Goal: Task Accomplishment & Management: Complete application form

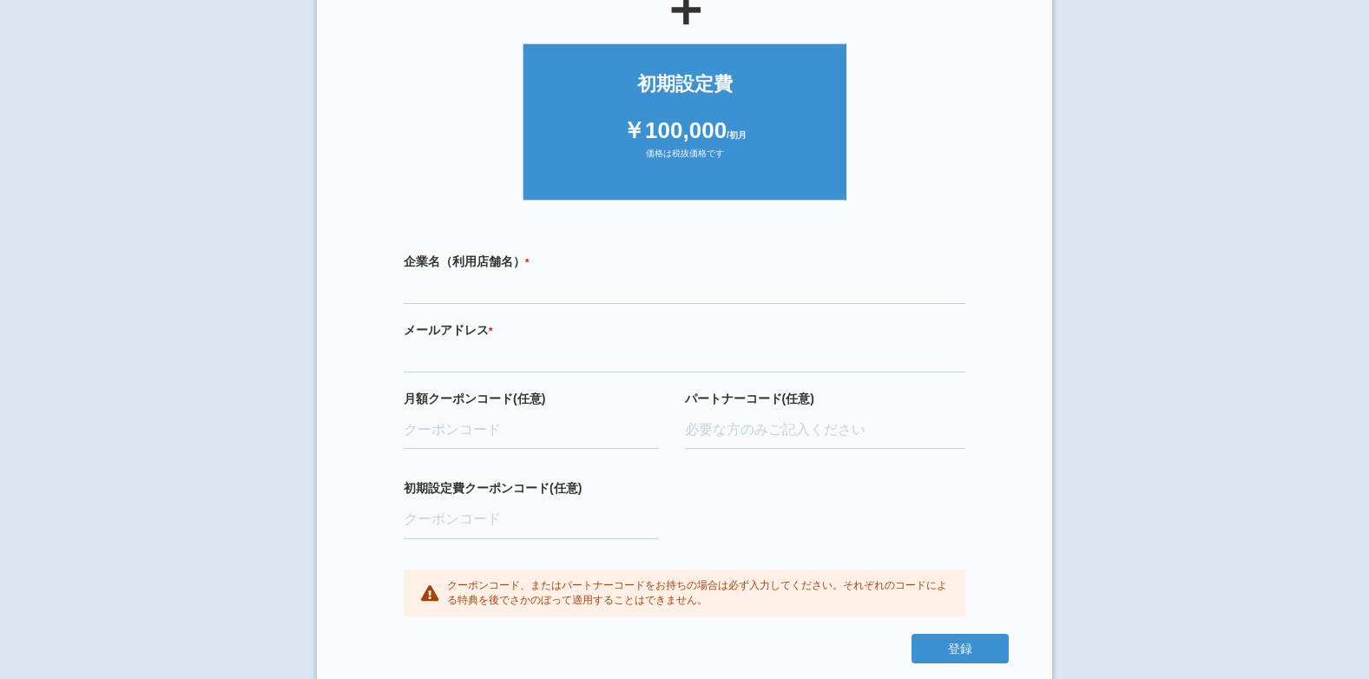
scroll to position [371, 0]
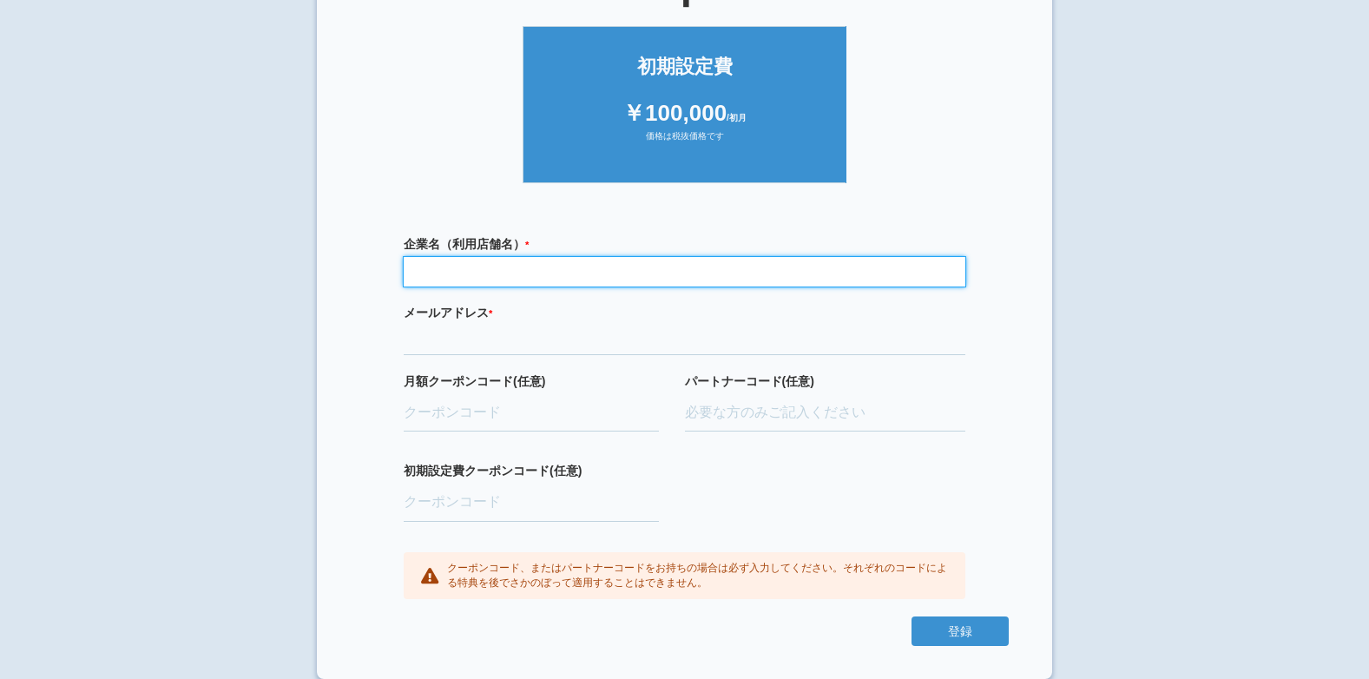
click at [515, 284] on input "text" at bounding box center [685, 272] width 562 height 30
type input "おそうじ本舗[GEOGRAPHIC_DATA]店"
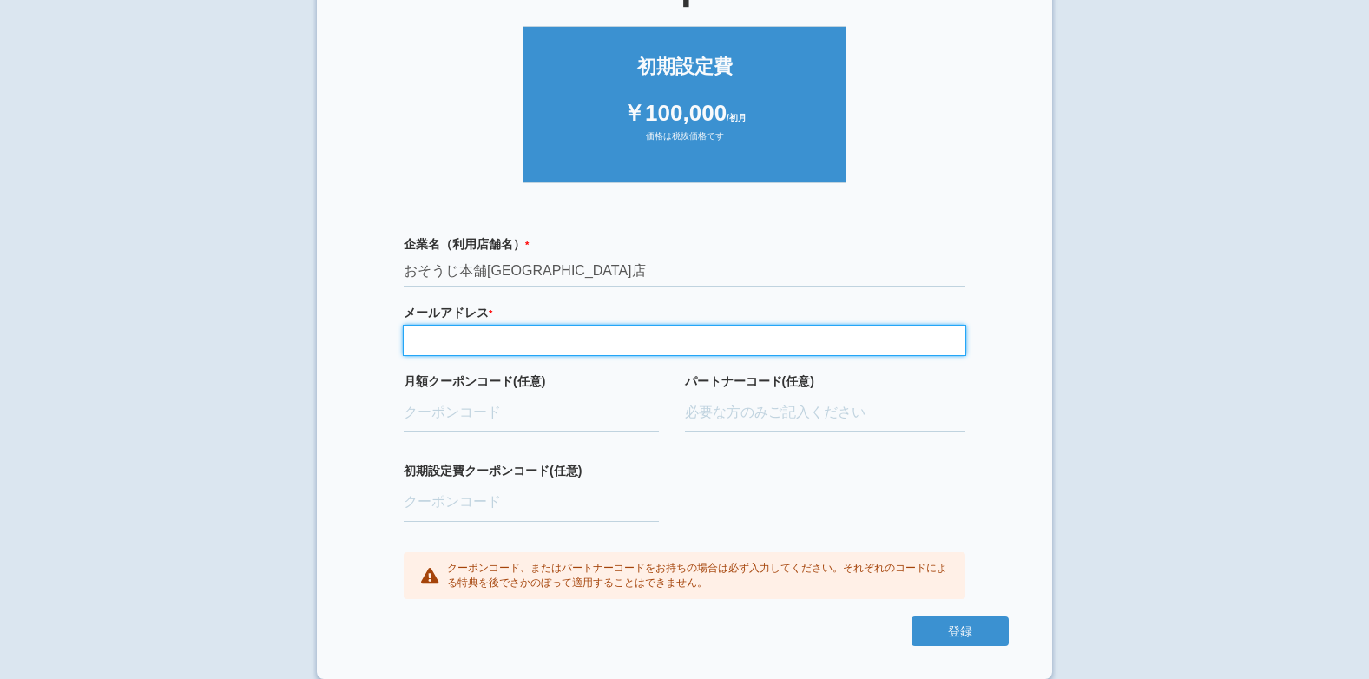
type input "[EMAIL_ADDRESS][DOMAIN_NAME]"
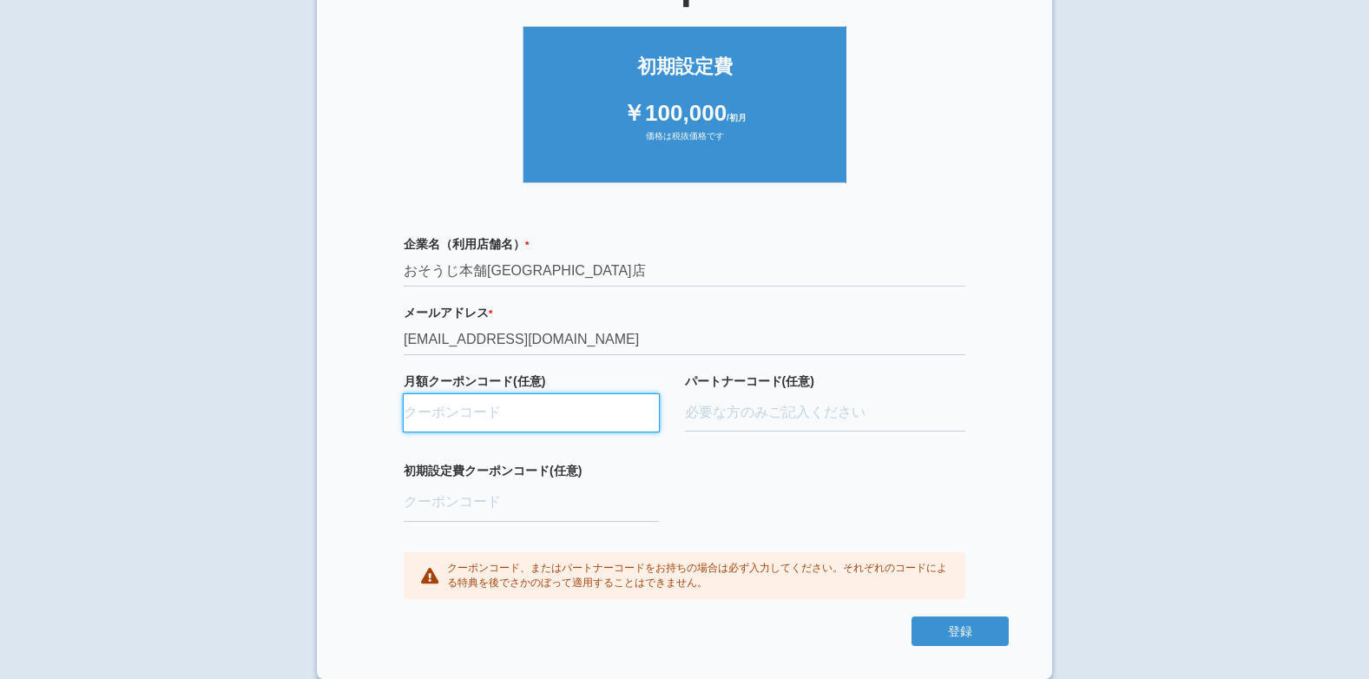
type input "ifENW5rd"
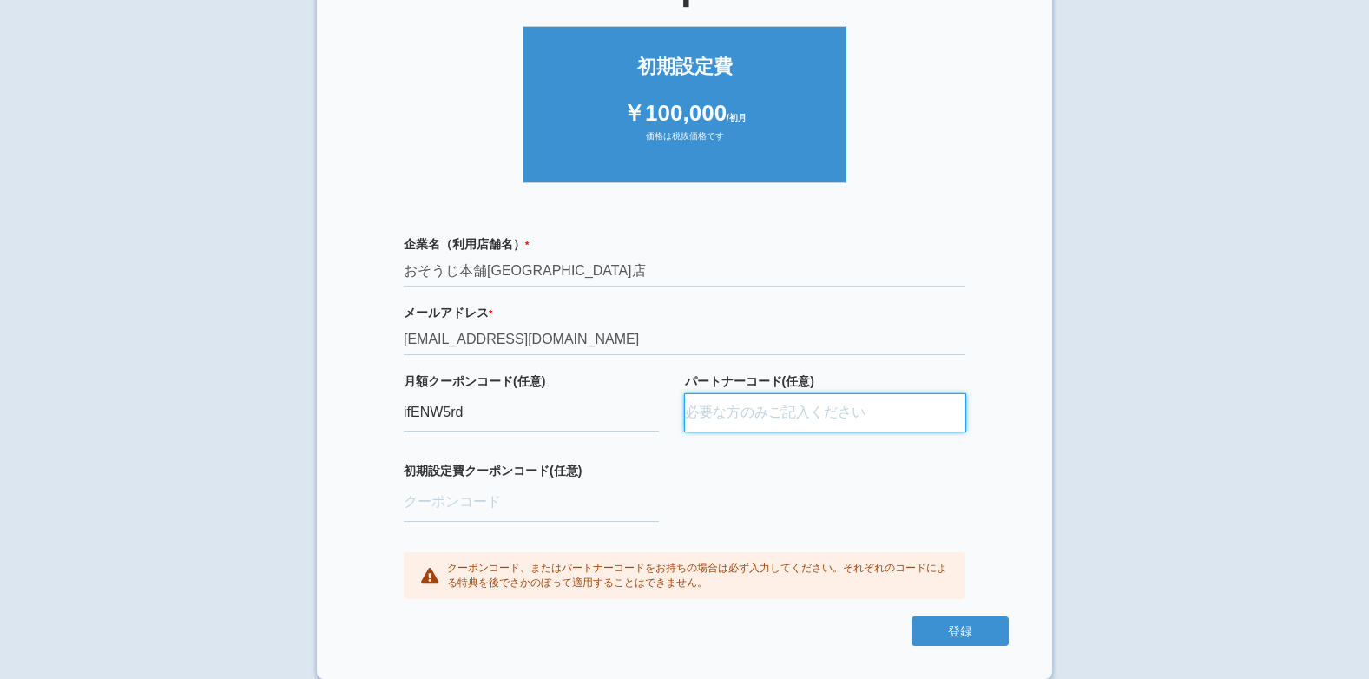
type input "D24037,0003"
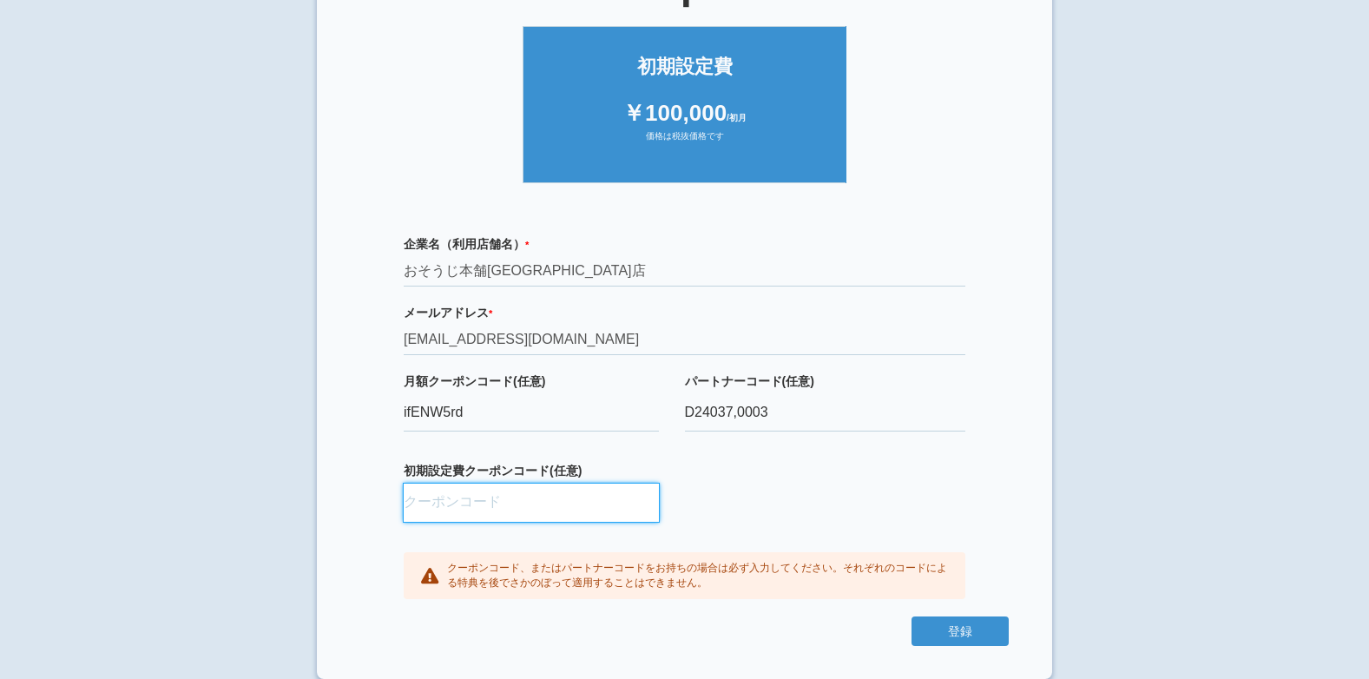
type input "aBAaXUlM"
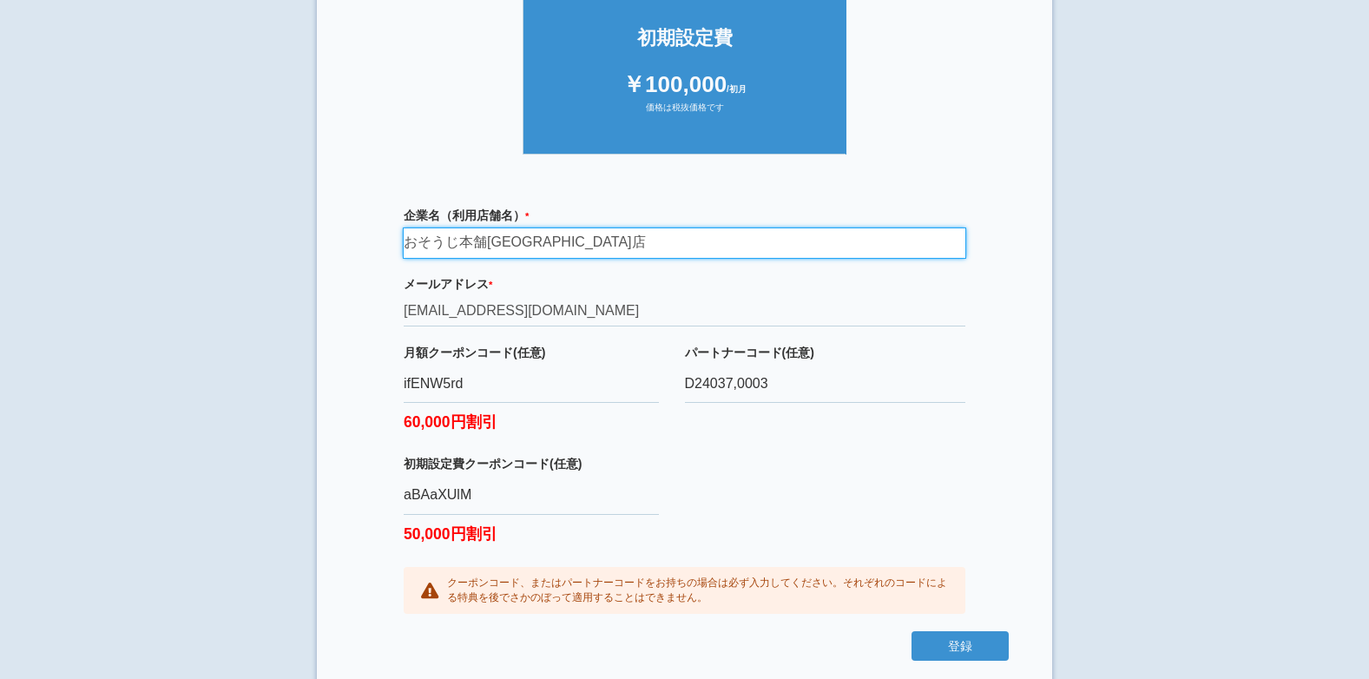
scroll to position [414, 0]
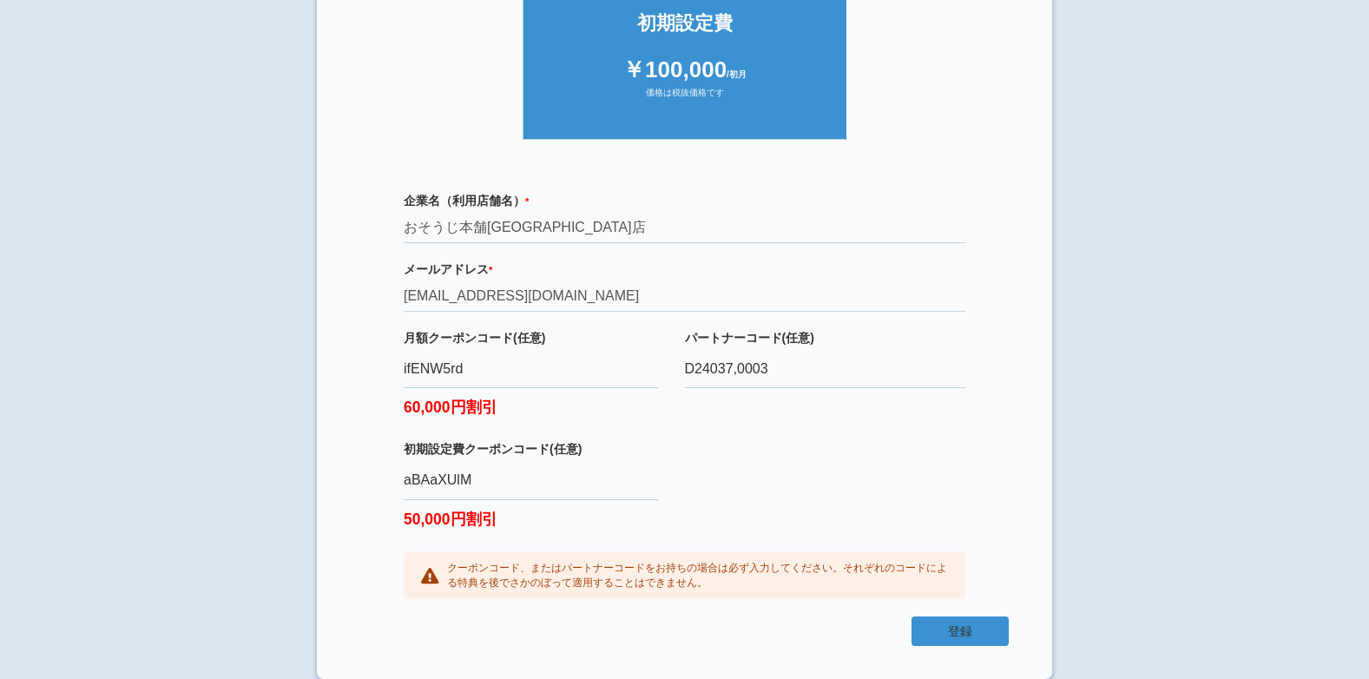
click at [921, 624] on button "登録" at bounding box center [959, 631] width 97 height 30
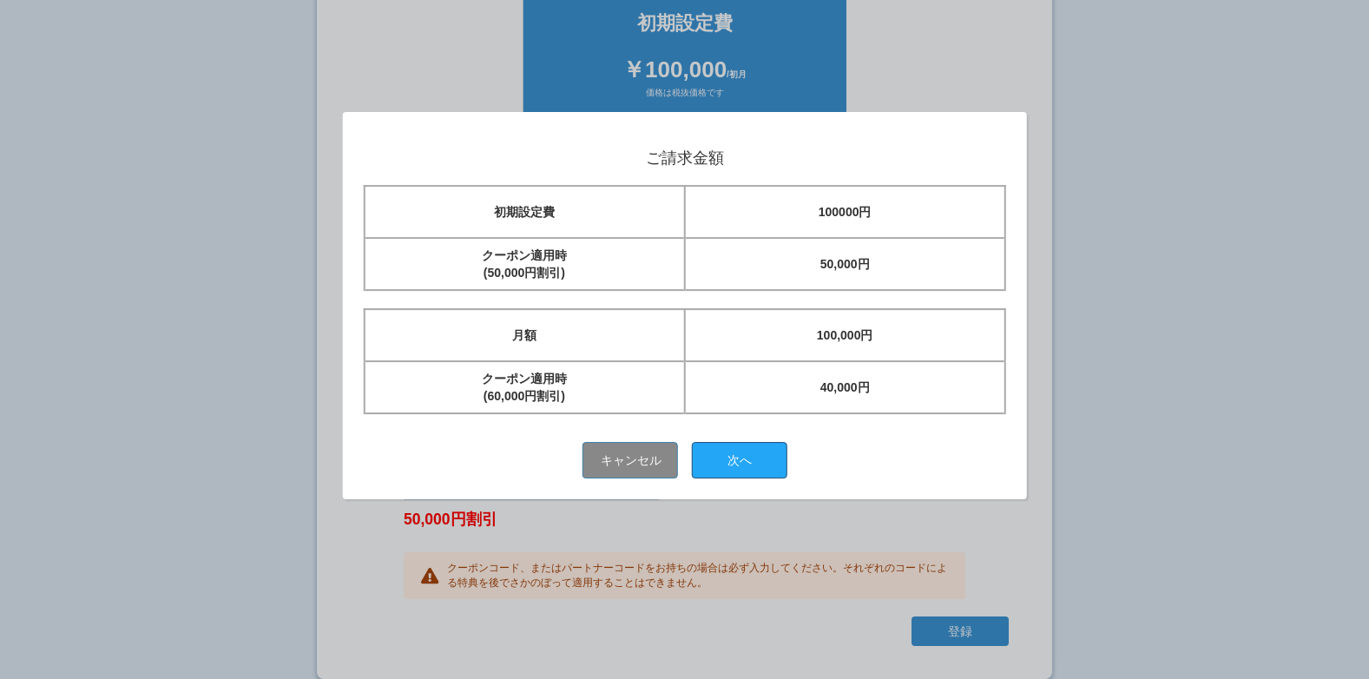
click at [733, 461] on button "次へ" at bounding box center [739, 460] width 95 height 36
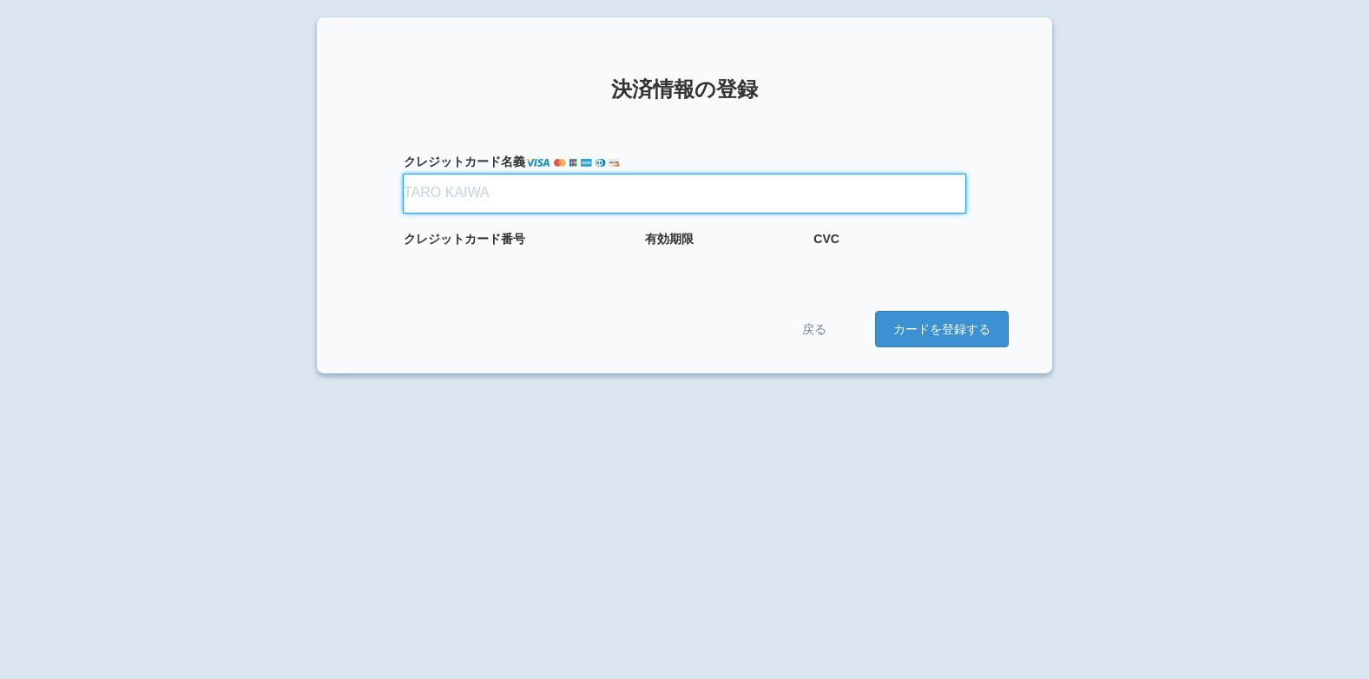
click at [513, 200] on input "クレジット カード名義" at bounding box center [685, 193] width 562 height 38
click at [417, 196] on input "クレジット カード名義" at bounding box center [685, 193] width 562 height 38
type input "n"
type input "な"
type input "NAOKI　TAKAESU"
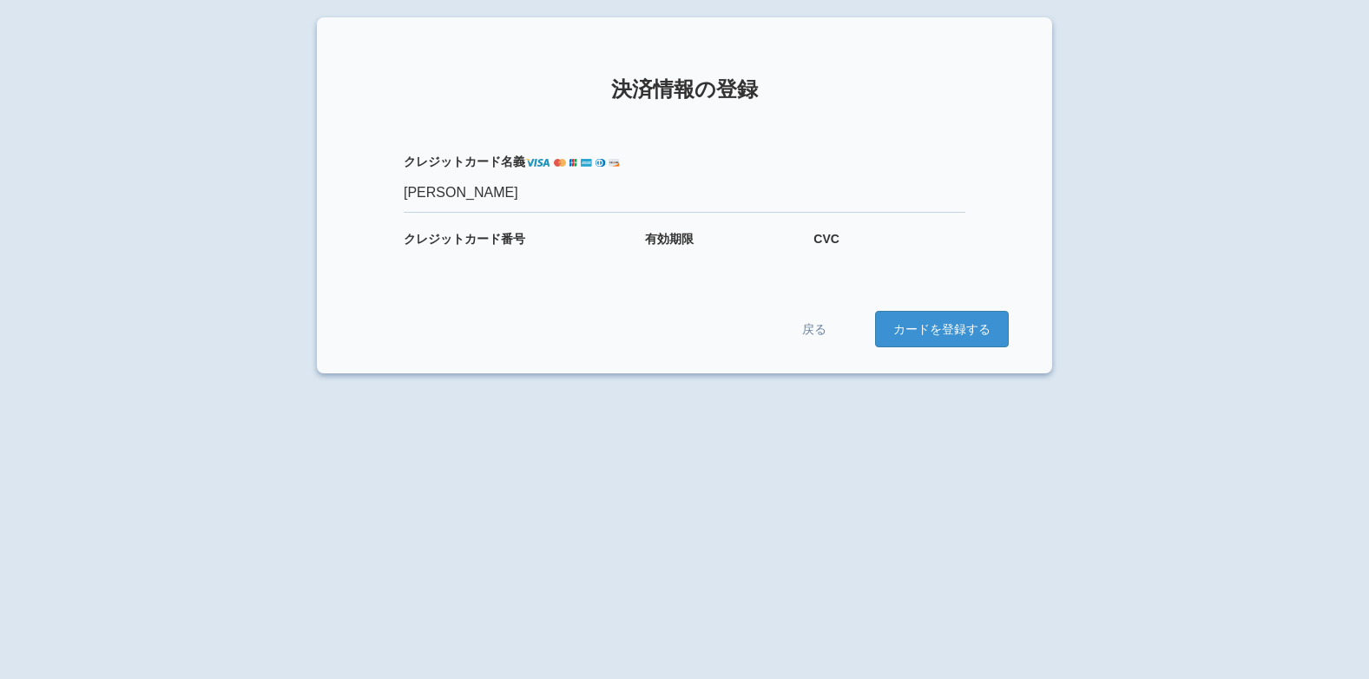
drag, startPoint x: 416, startPoint y: 321, endPoint x: 434, endPoint y: 278, distance: 47.1
click at [416, 321] on div "戻る カードを登録する" at bounding box center [684, 329] width 648 height 36
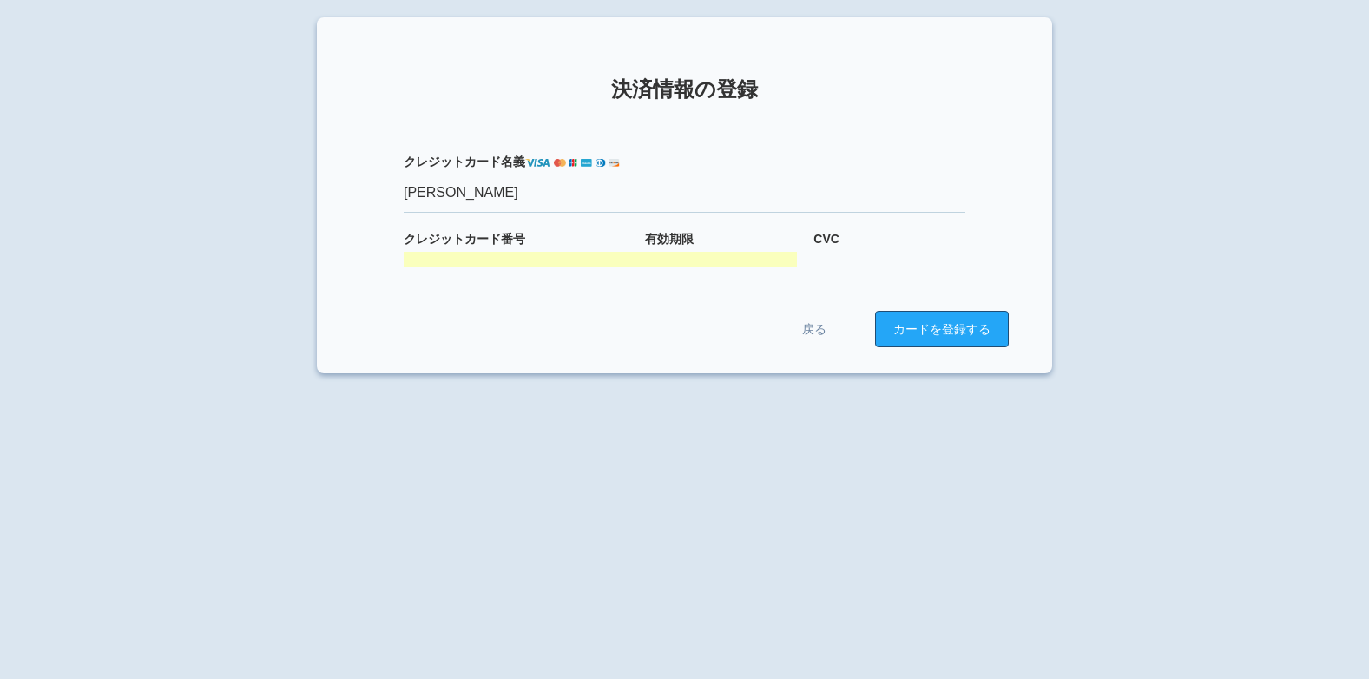
click at [923, 322] on button "カードを登録する" at bounding box center [942, 329] width 134 height 36
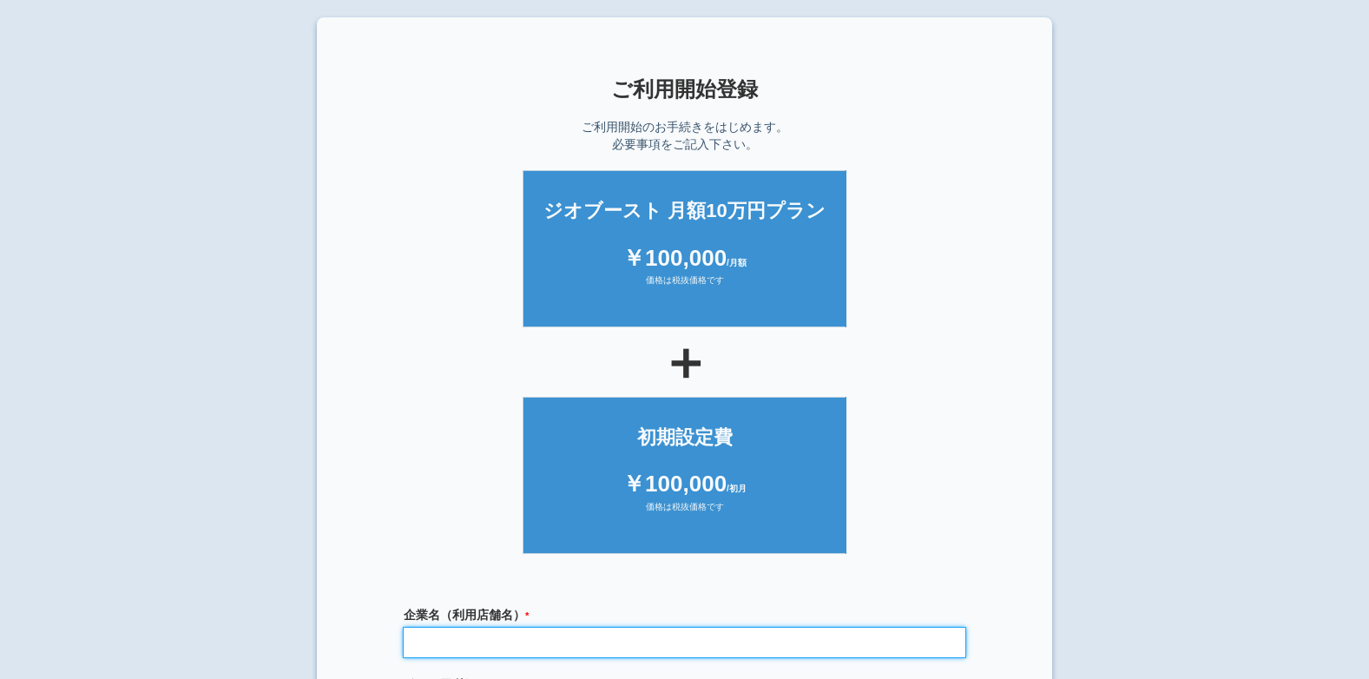
click at [502, 628] on input "text" at bounding box center [685, 643] width 562 height 30
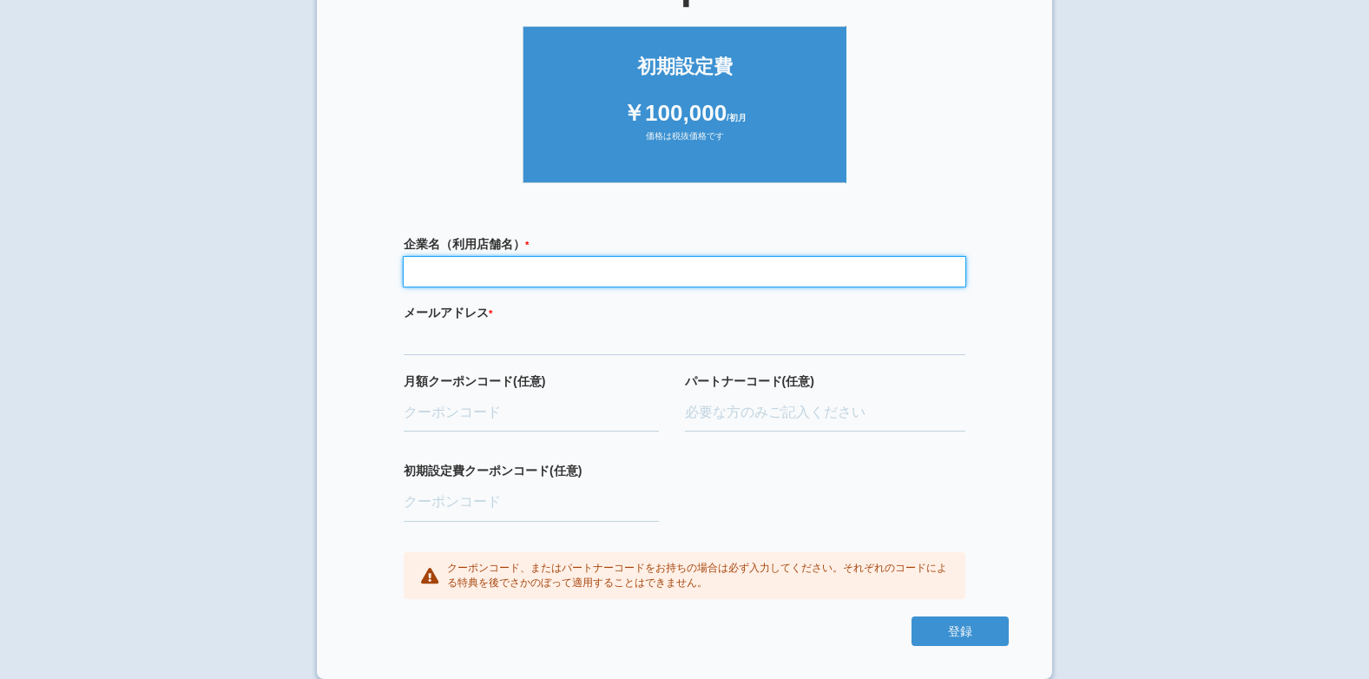
type input "おそうじ本舗[GEOGRAPHIC_DATA]店"
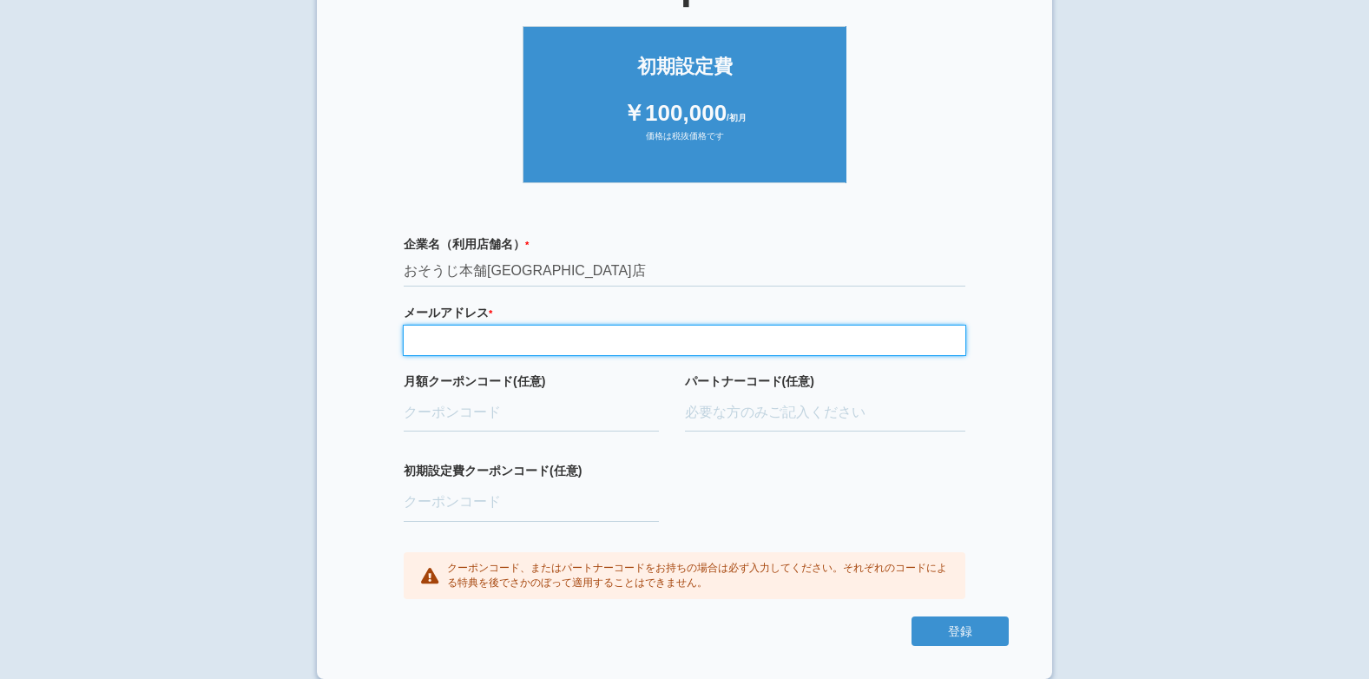
type input "yukiibupapa@yahoo.co.jp"
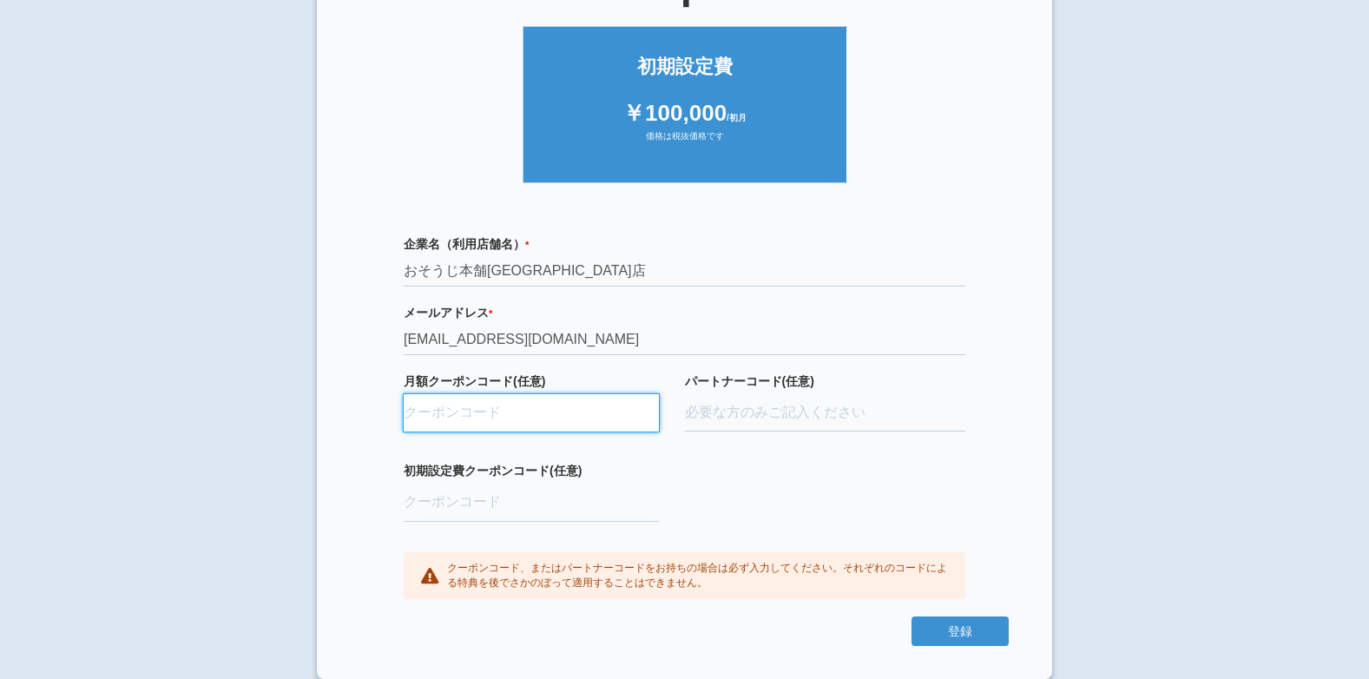
type input "ifENW5rd"
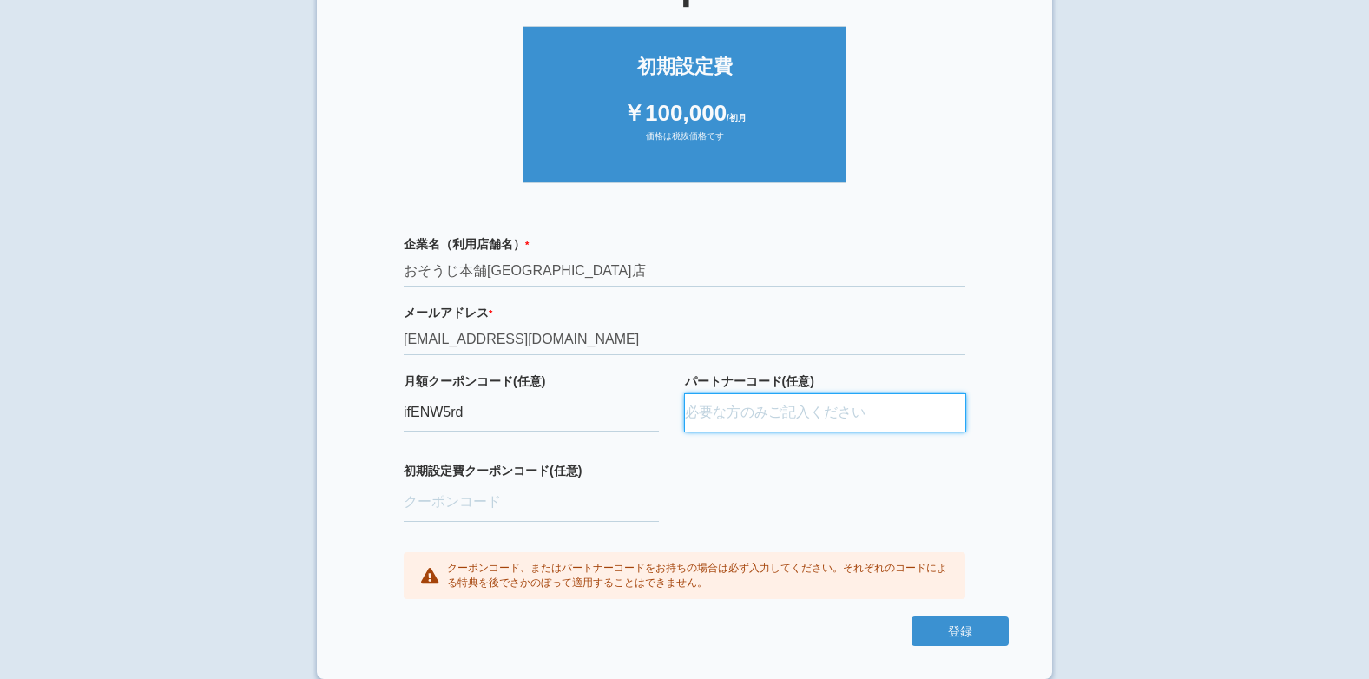
type input "D24037,0003"
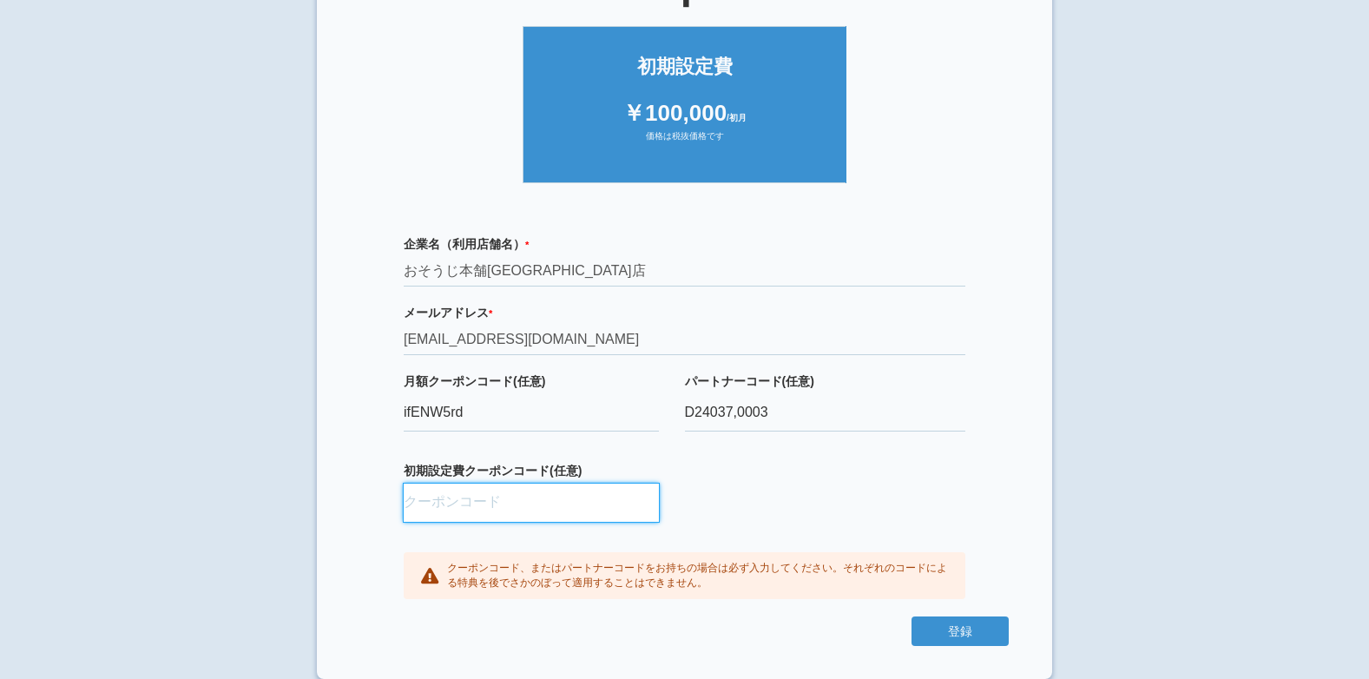
type input "aBAaXUlM"
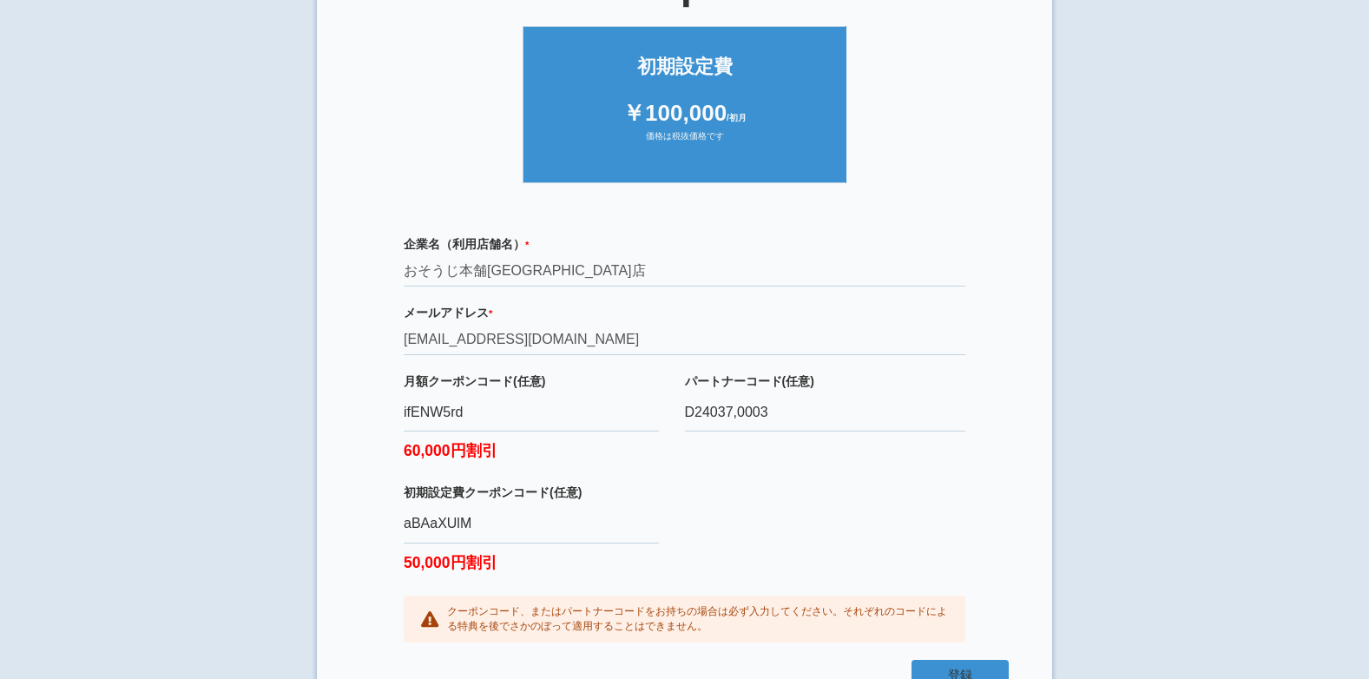
click at [941, 667] on button "登録" at bounding box center [959, 675] width 97 height 30
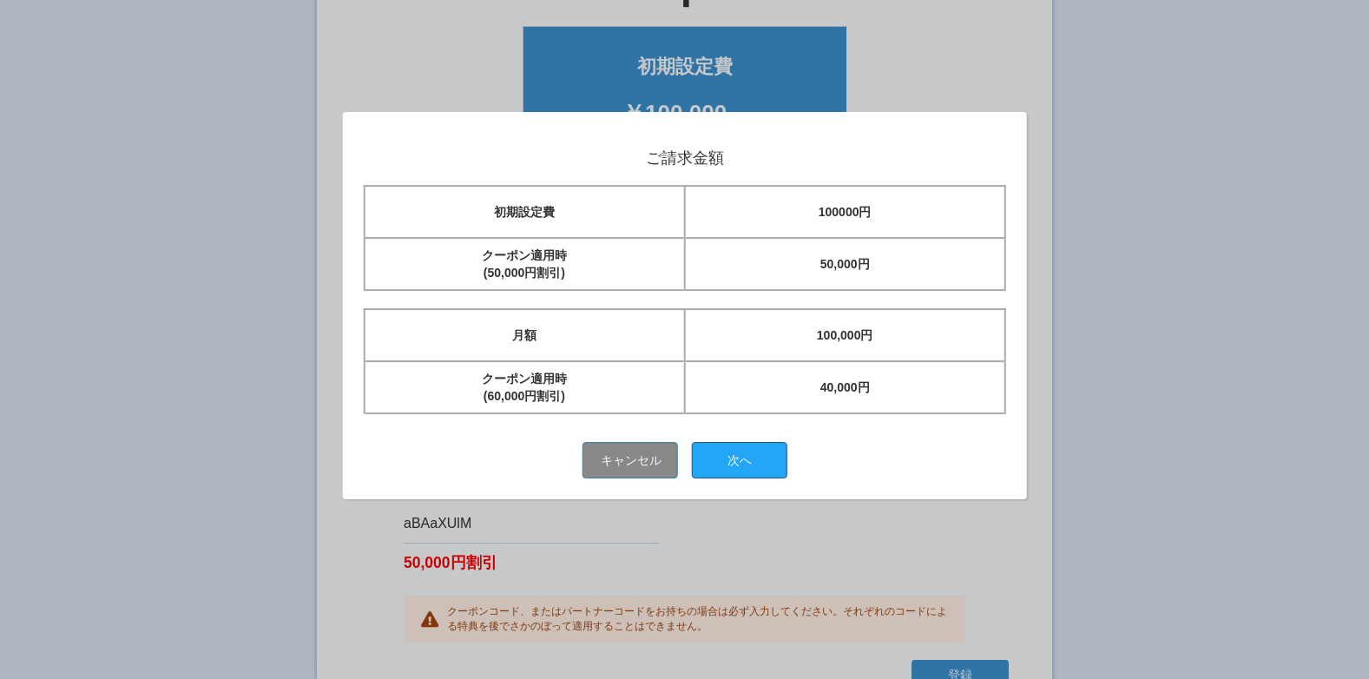
click at [750, 463] on button "次へ" at bounding box center [739, 460] width 95 height 36
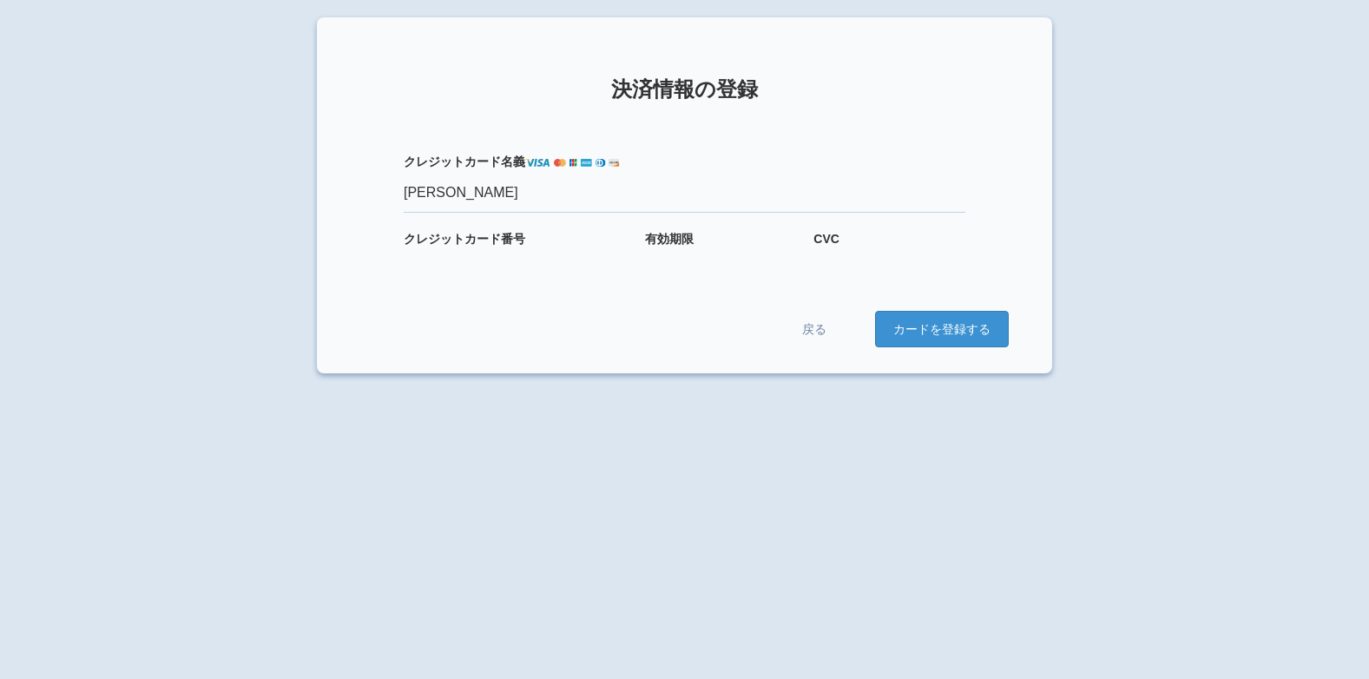
type input "NAOKI　TAKAESU"
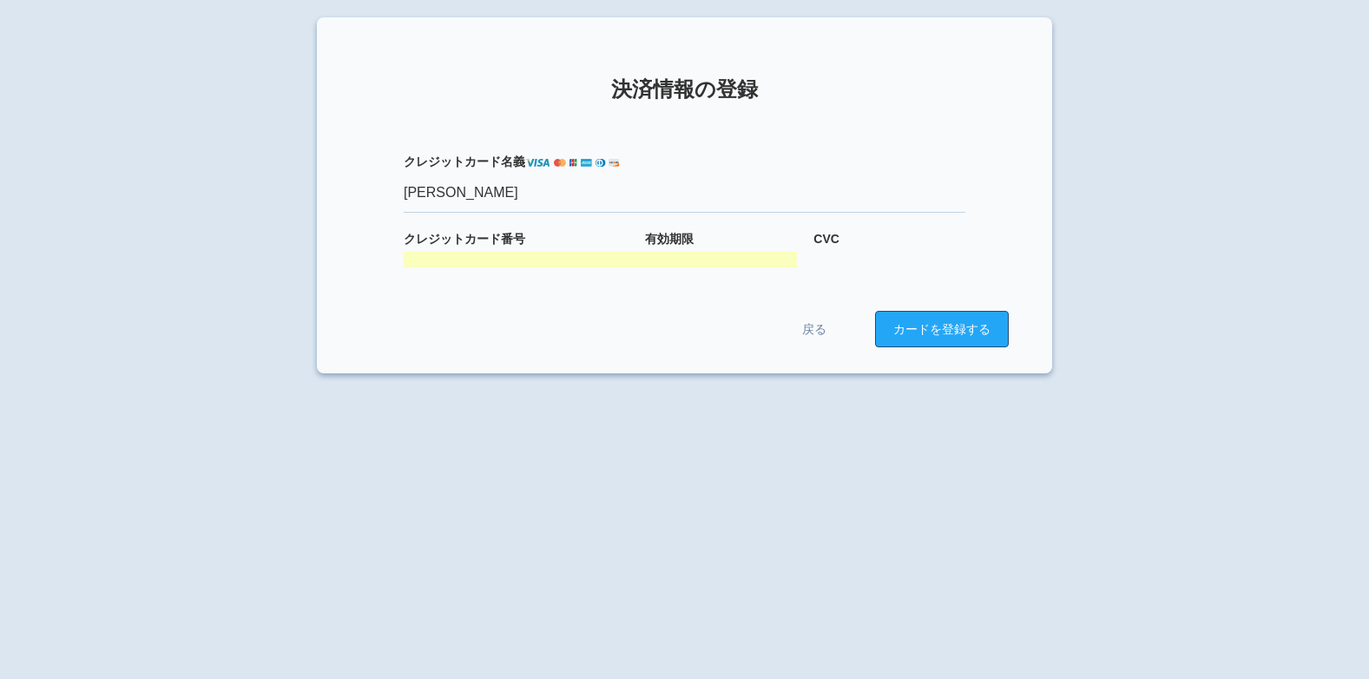
click at [925, 315] on button "カードを登録する" at bounding box center [942, 329] width 134 height 36
